Goal: Navigation & Orientation: Find specific page/section

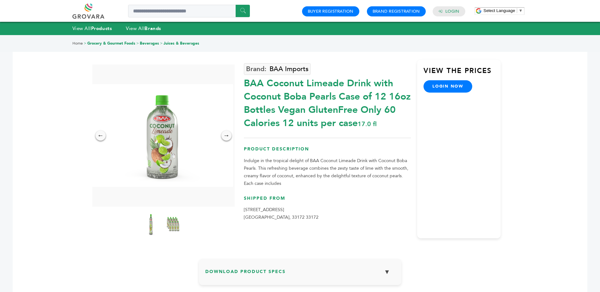
click at [169, 219] on img at bounding box center [172, 224] width 17 height 28
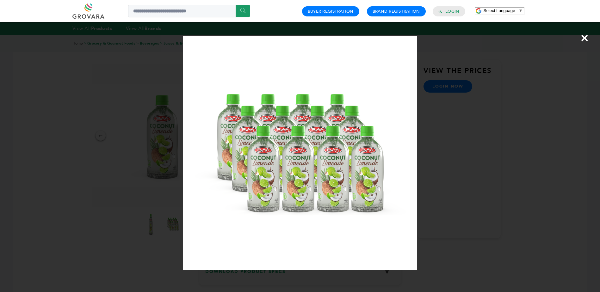
click at [586, 40] on span "×" at bounding box center [584, 38] width 9 height 18
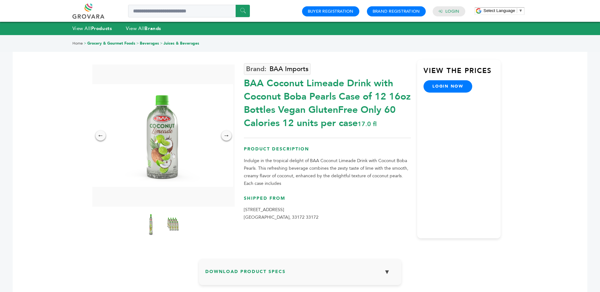
click at [73, 43] on link "Home" at bounding box center [77, 43] width 10 height 5
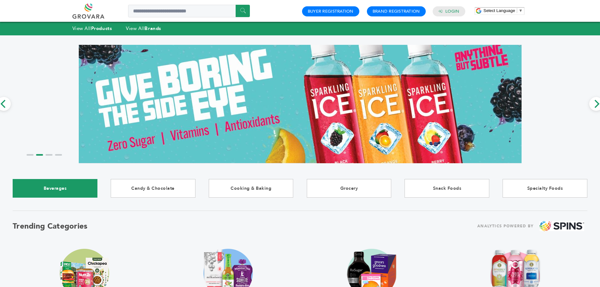
click at [34, 185] on link "Beverages" at bounding box center [55, 188] width 85 height 19
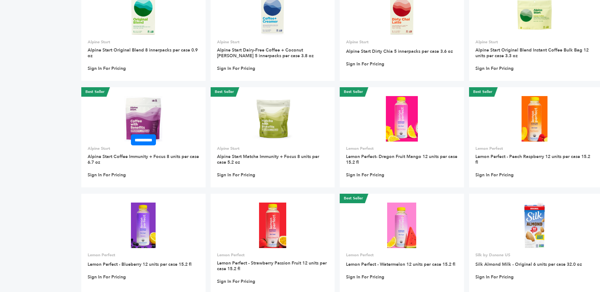
scroll to position [1264, 0]
